Goal: Use online tool/utility: Utilize a website feature to perform a specific function

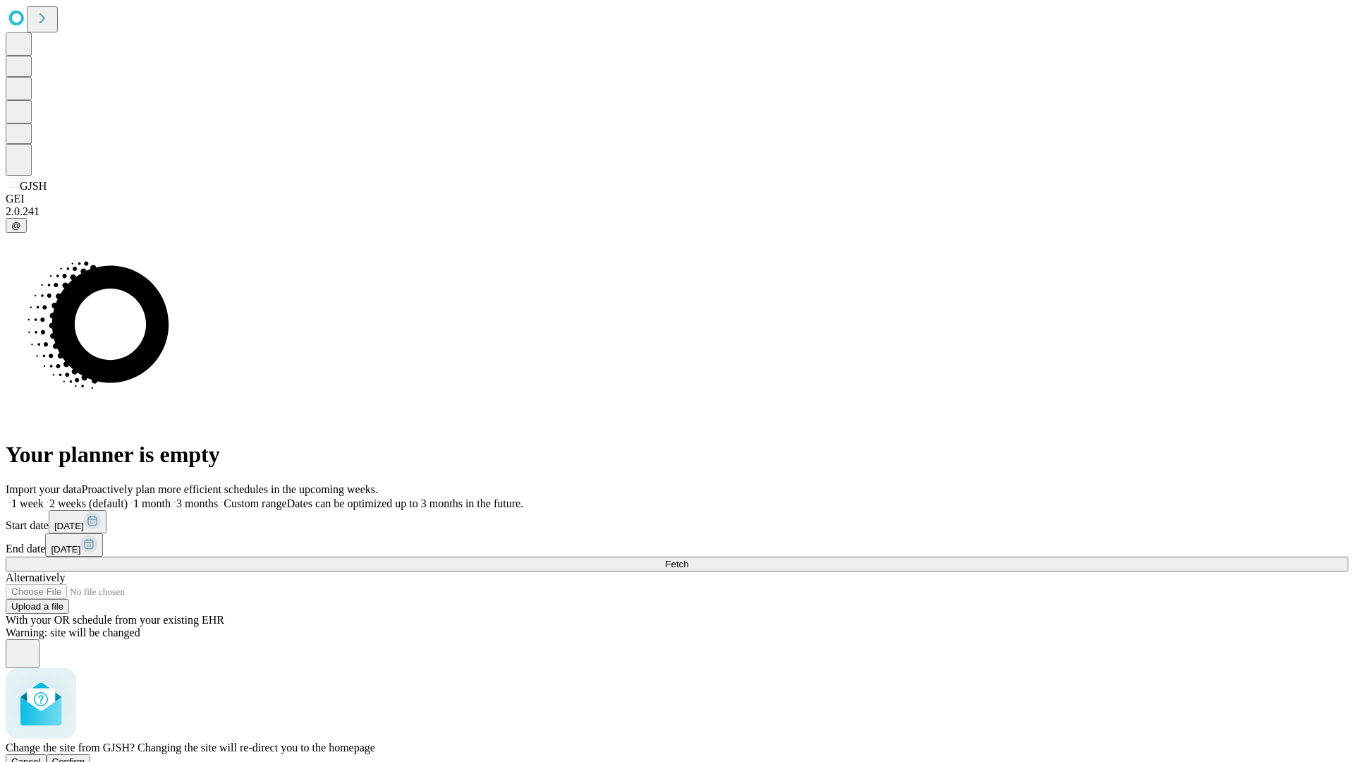
click at [85, 756] on span "Confirm" at bounding box center [68, 761] width 33 height 11
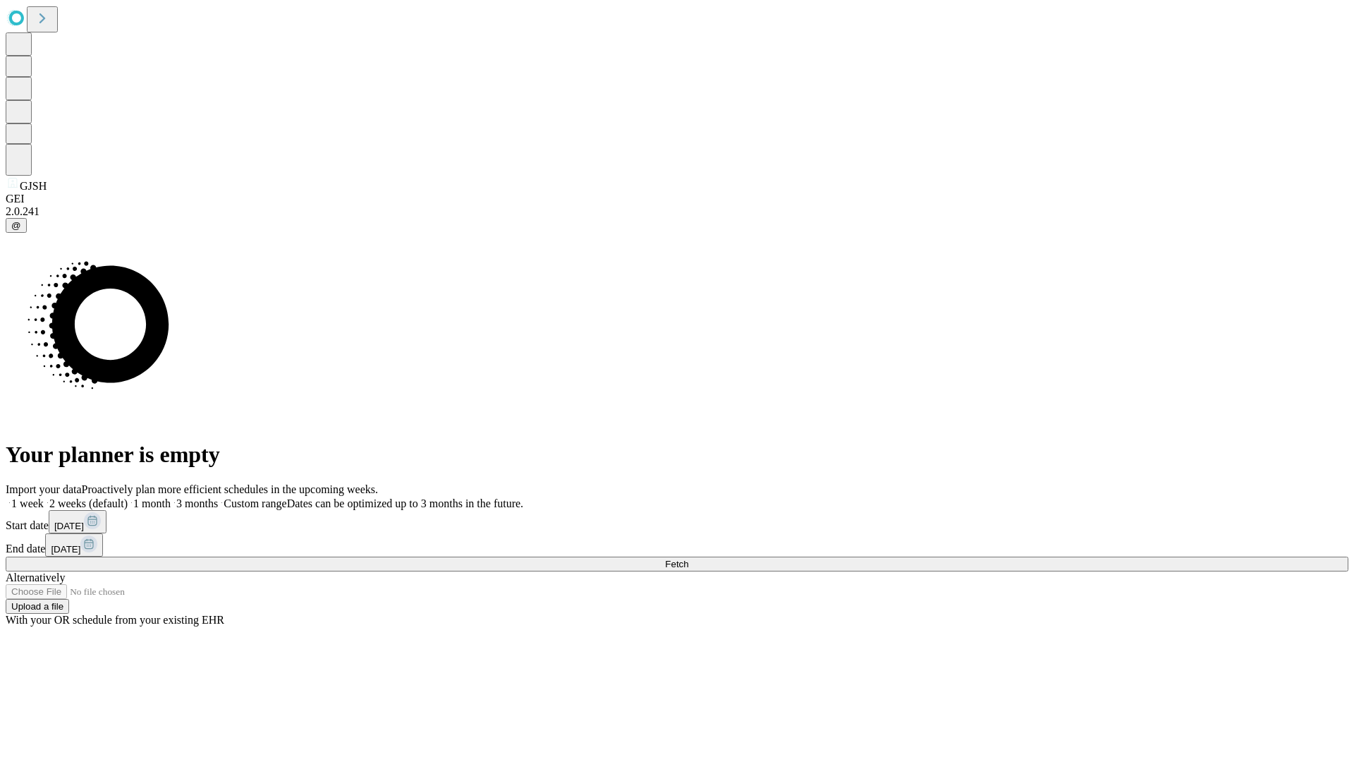
click at [128, 497] on label "2 weeks (default)" at bounding box center [86, 503] width 84 height 12
click at [688, 559] on span "Fetch" at bounding box center [676, 564] width 23 height 11
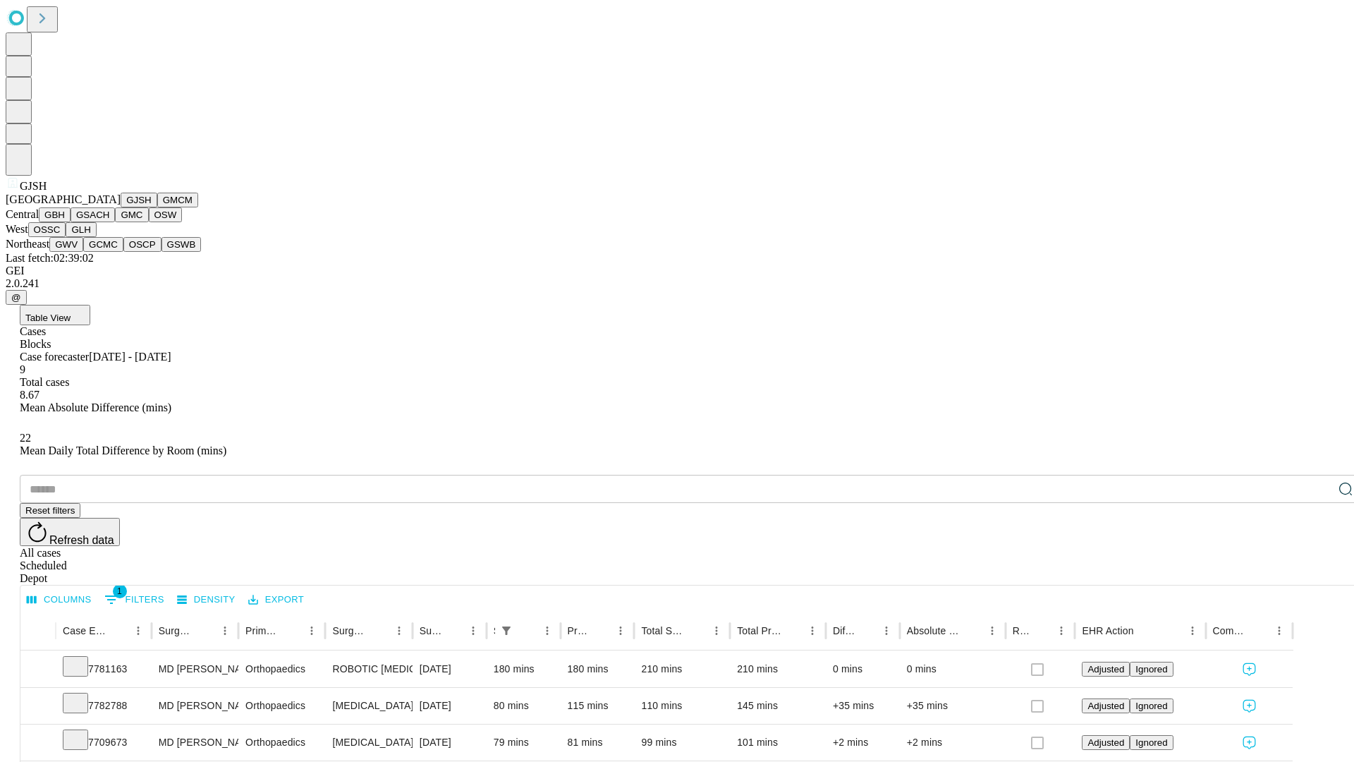
click at [157, 207] on button "GMCM" at bounding box center [177, 200] width 41 height 15
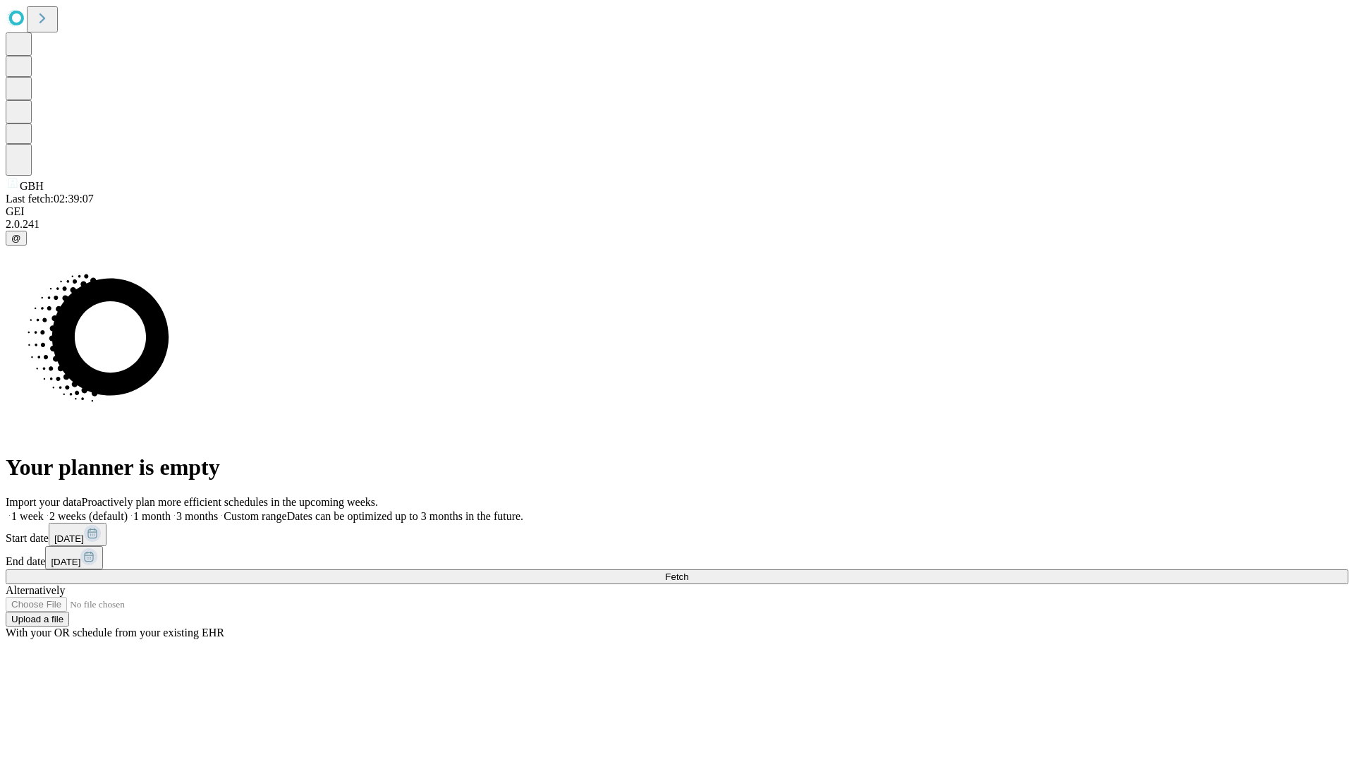
click at [128, 510] on label "2 weeks (default)" at bounding box center [86, 516] width 84 height 12
click at [688, 571] on span "Fetch" at bounding box center [676, 576] width 23 height 11
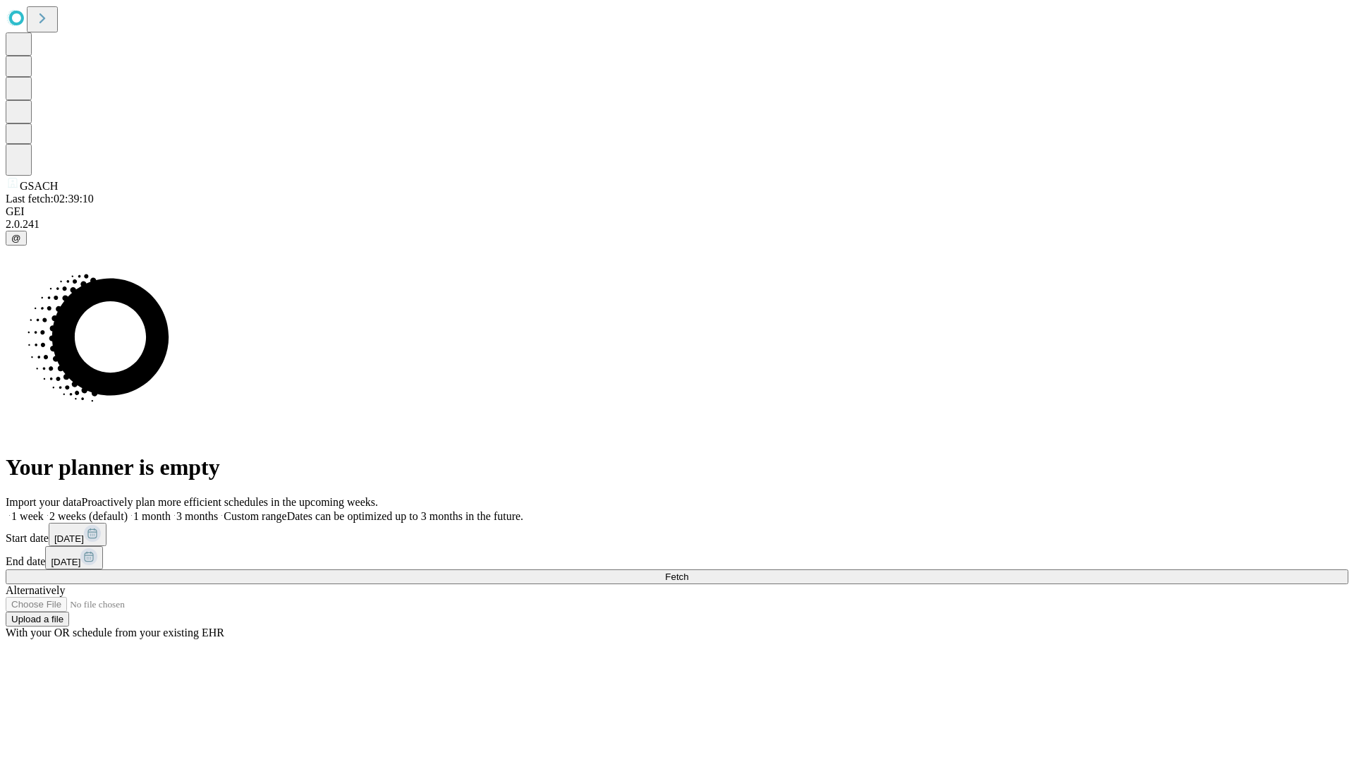
click at [128, 510] on label "2 weeks (default)" at bounding box center [86, 516] width 84 height 12
click at [688, 571] on span "Fetch" at bounding box center [676, 576] width 23 height 11
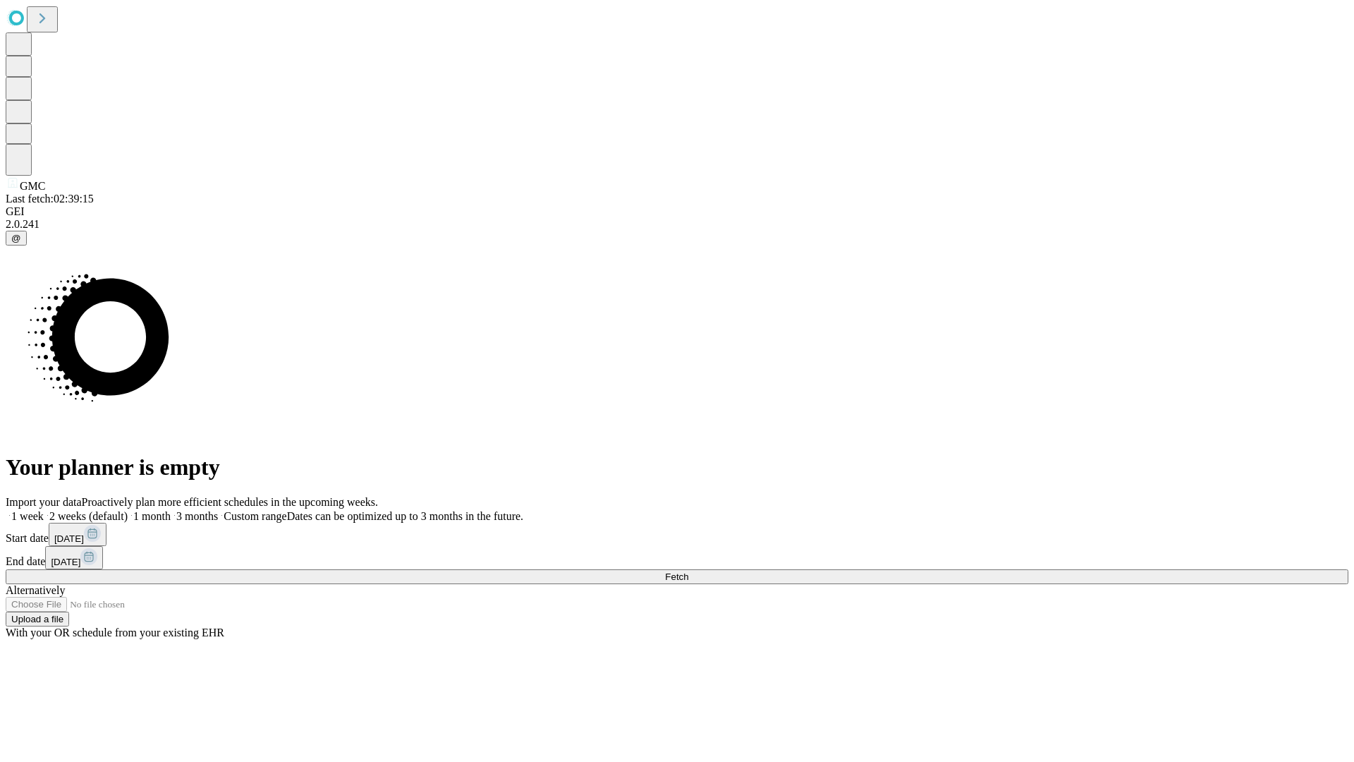
click at [688, 571] on span "Fetch" at bounding box center [676, 576] width 23 height 11
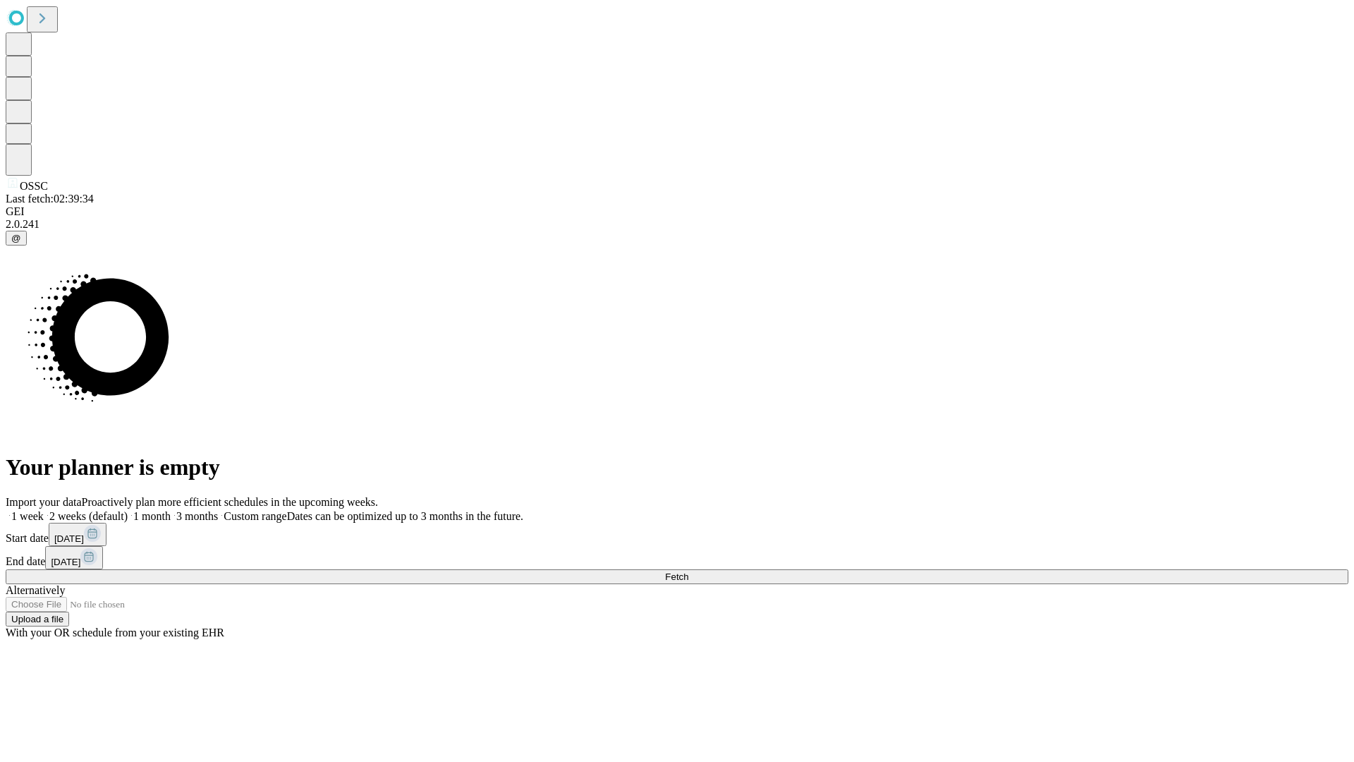
click at [688, 571] on span "Fetch" at bounding box center [676, 576] width 23 height 11
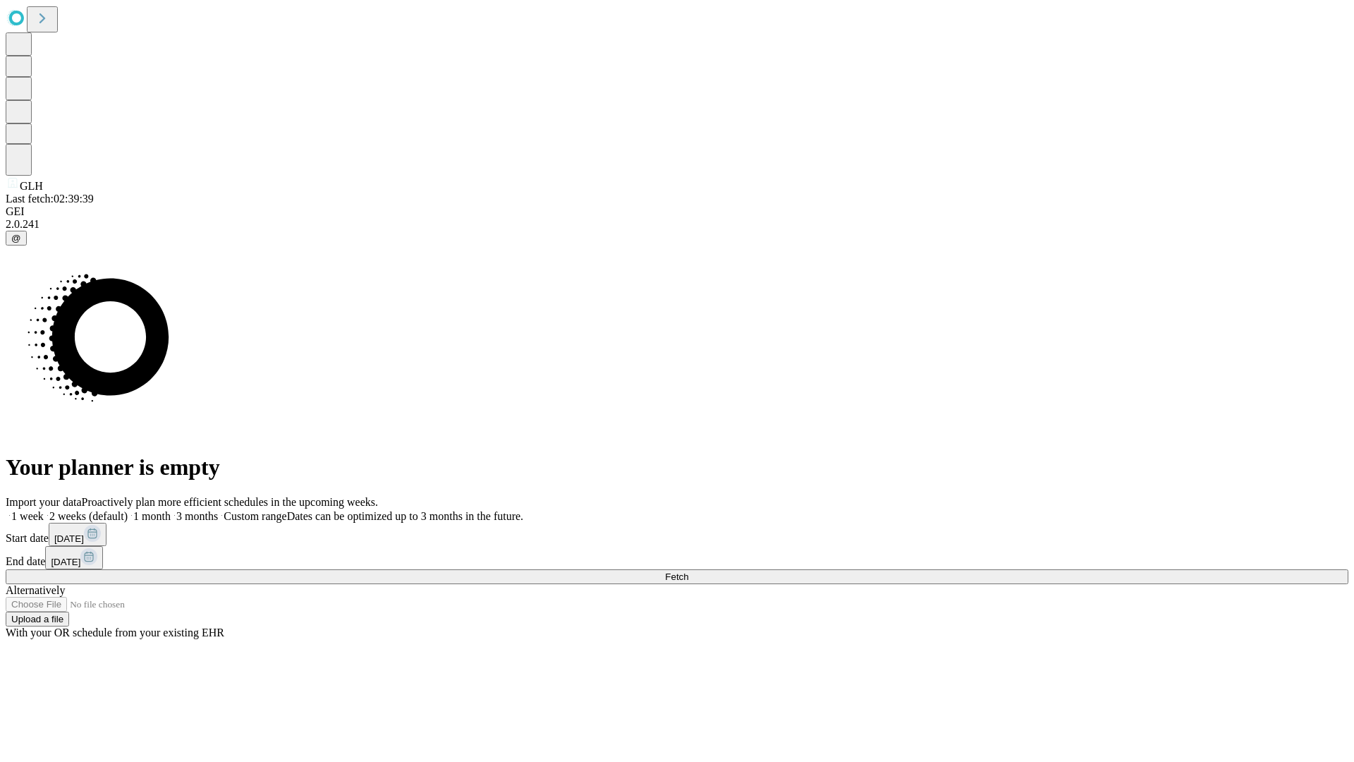
click at [128, 510] on label "2 weeks (default)" at bounding box center [86, 516] width 84 height 12
click at [688, 571] on span "Fetch" at bounding box center [676, 576] width 23 height 11
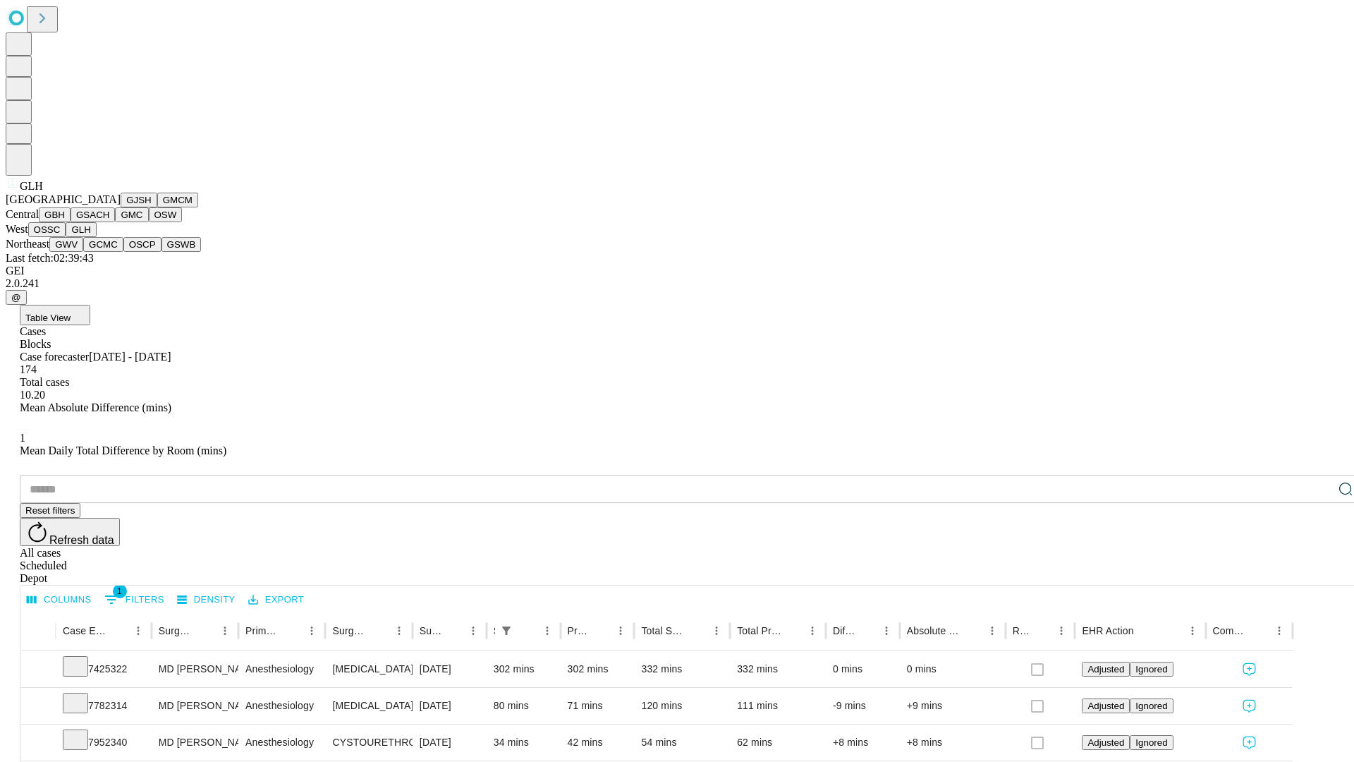
click at [83, 252] on button "GWV" at bounding box center [66, 244] width 34 height 15
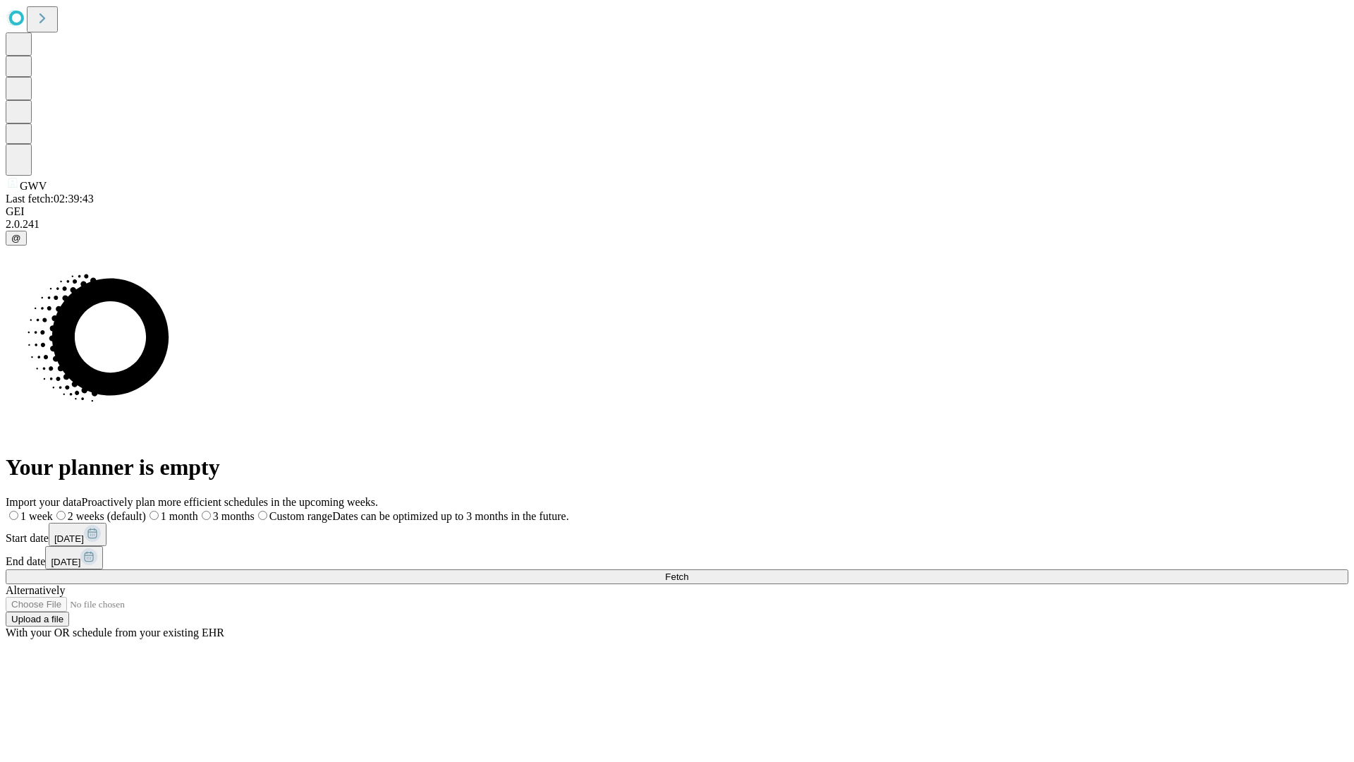
click at [688, 571] on span "Fetch" at bounding box center [676, 576] width 23 height 11
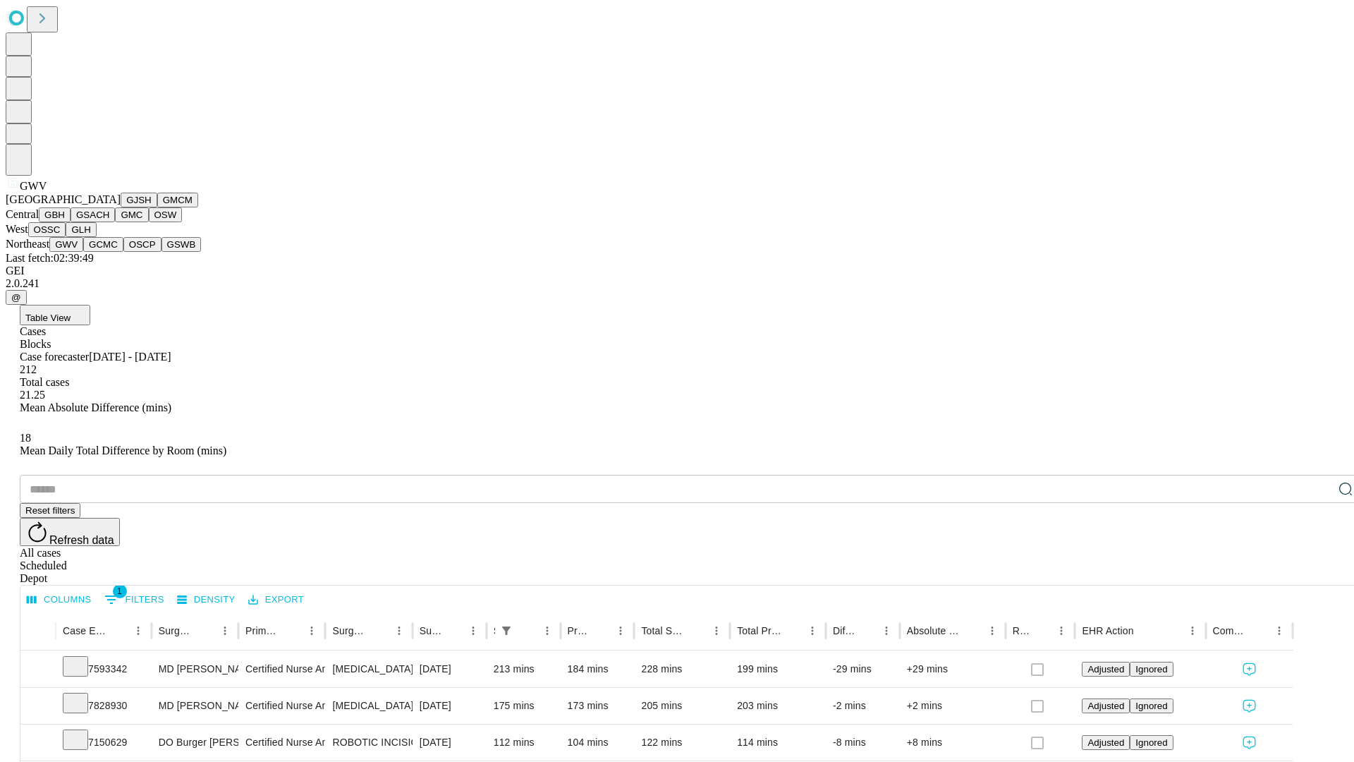
click at [109, 252] on button "GCMC" at bounding box center [103, 244] width 40 height 15
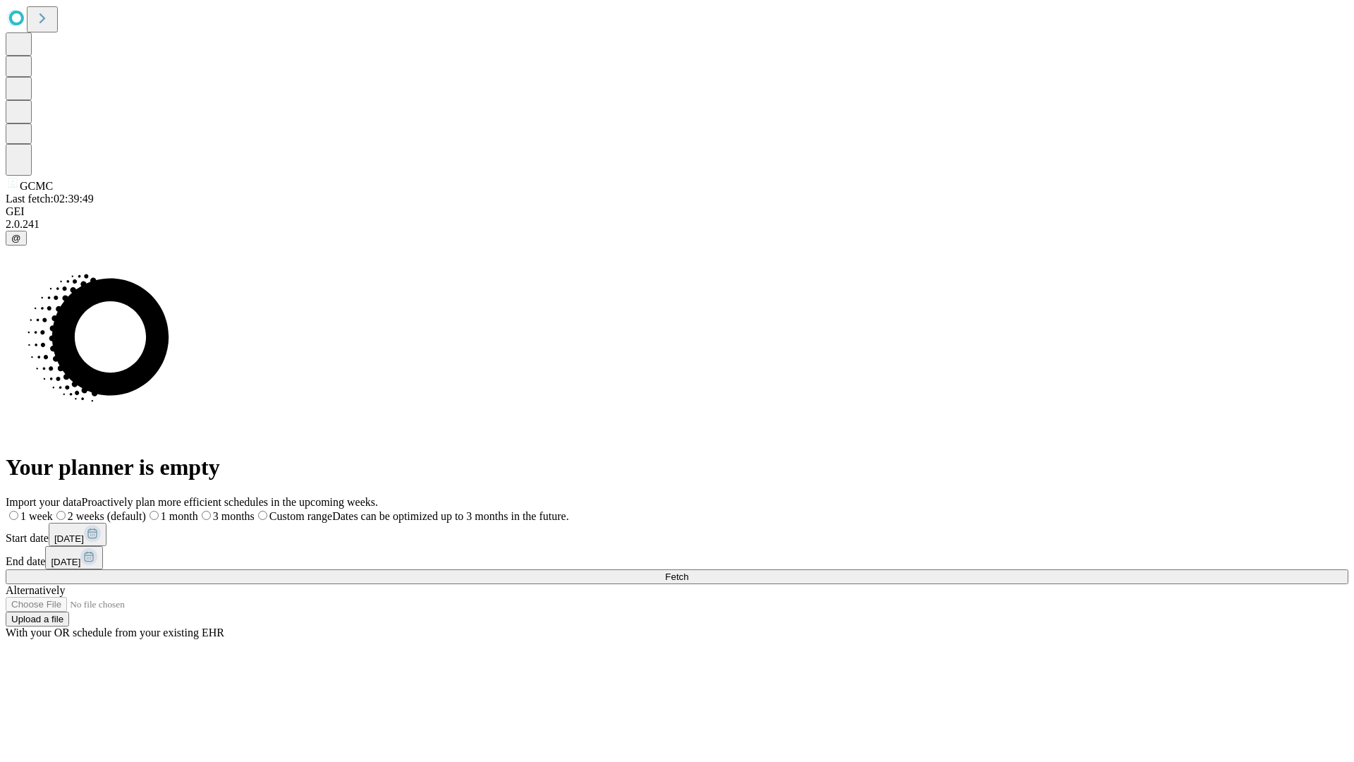
click at [146, 510] on label "2 weeks (default)" at bounding box center [99, 516] width 93 height 12
click at [688, 571] on span "Fetch" at bounding box center [676, 576] width 23 height 11
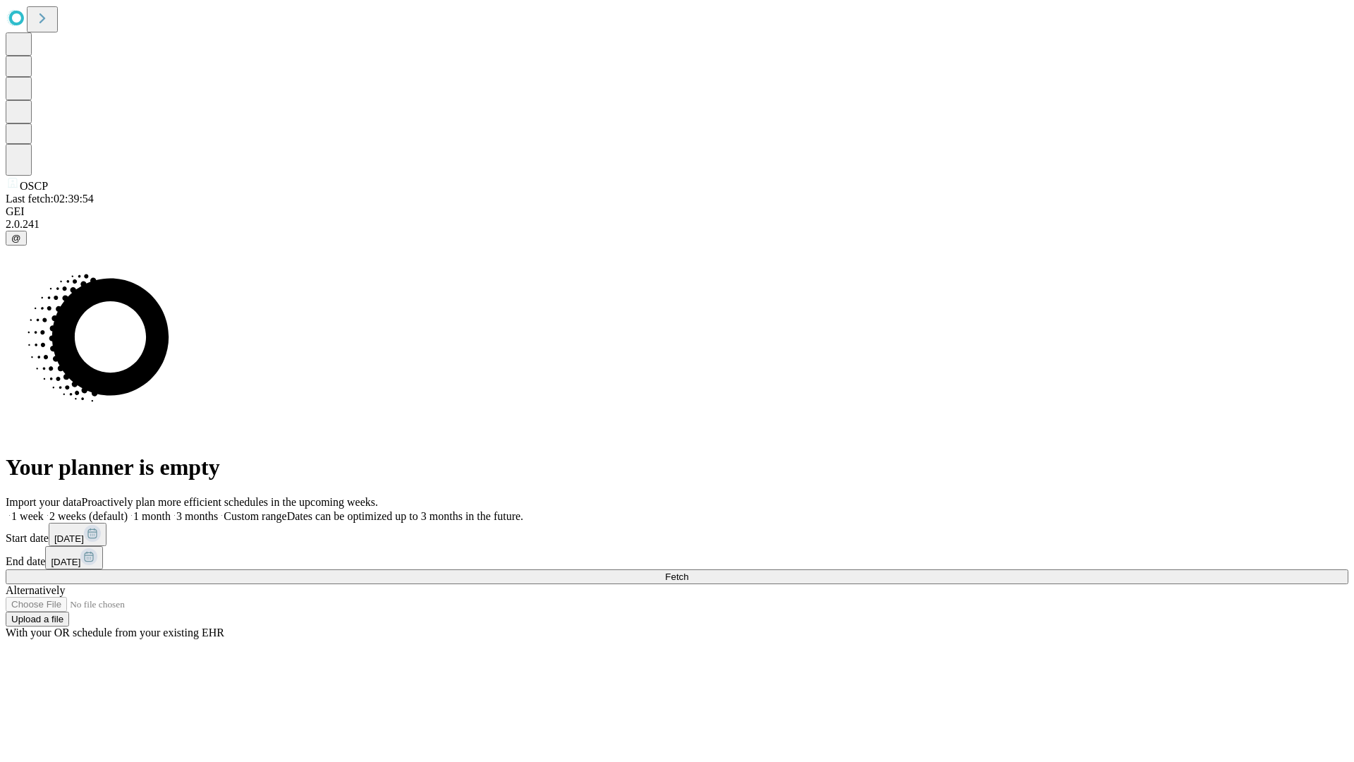
click at [128, 510] on label "2 weeks (default)" at bounding box center [86, 516] width 84 height 12
click at [688, 571] on span "Fetch" at bounding box center [676, 576] width 23 height 11
